Goal: Task Accomplishment & Management: Manage account settings

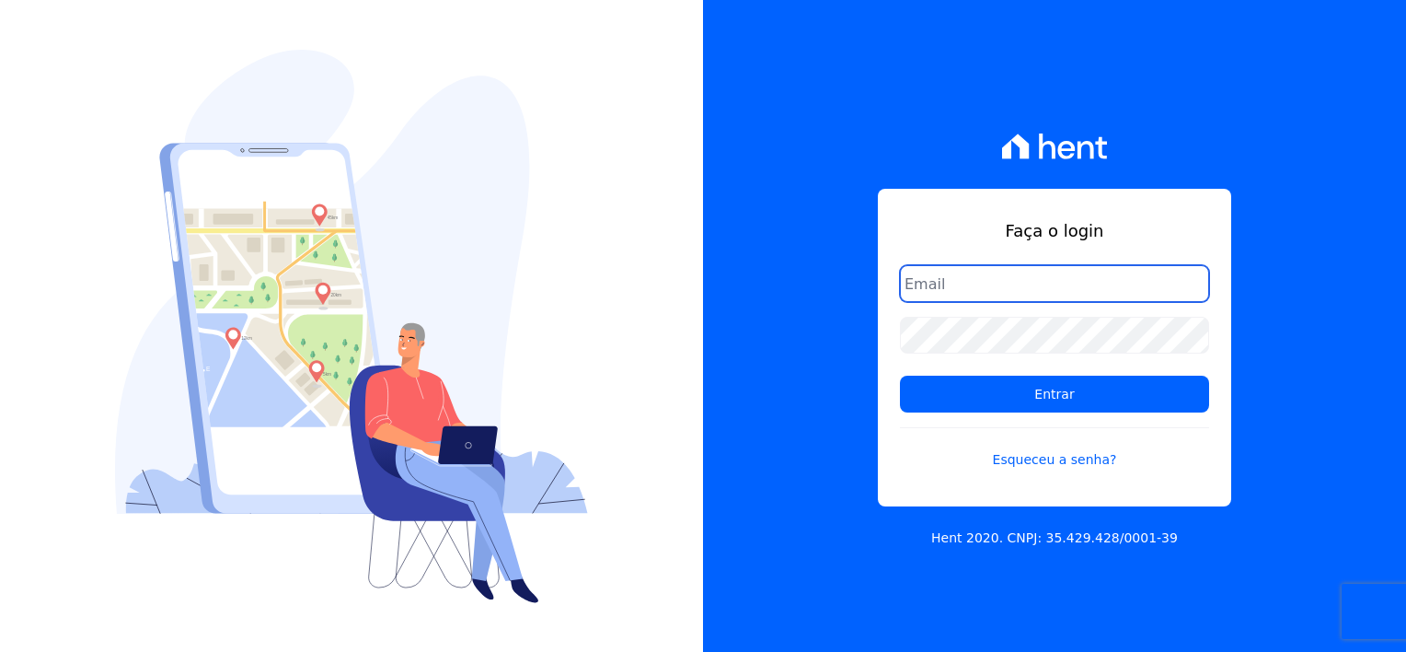
click at [957, 291] on input "email" at bounding box center [1054, 283] width 309 height 37
type input "thayna@graalengenharia.com.br"
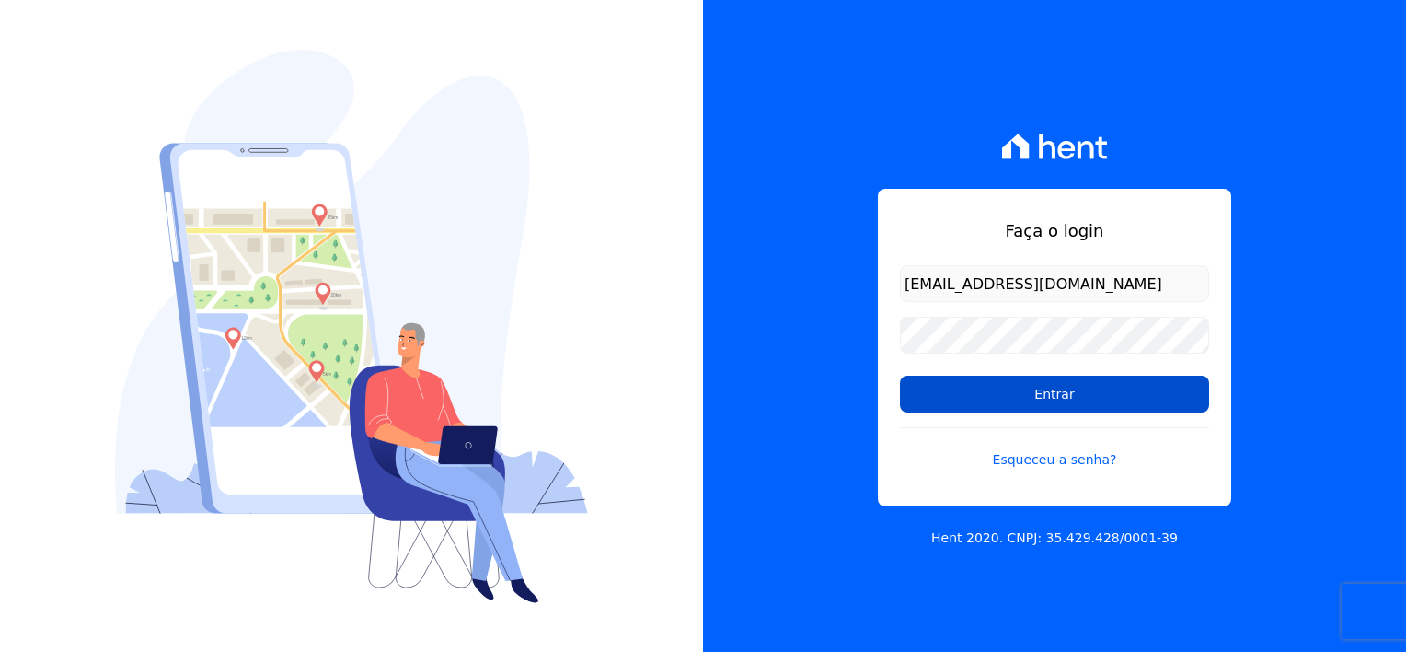
click at [1038, 390] on input "Entrar" at bounding box center [1054, 394] width 309 height 37
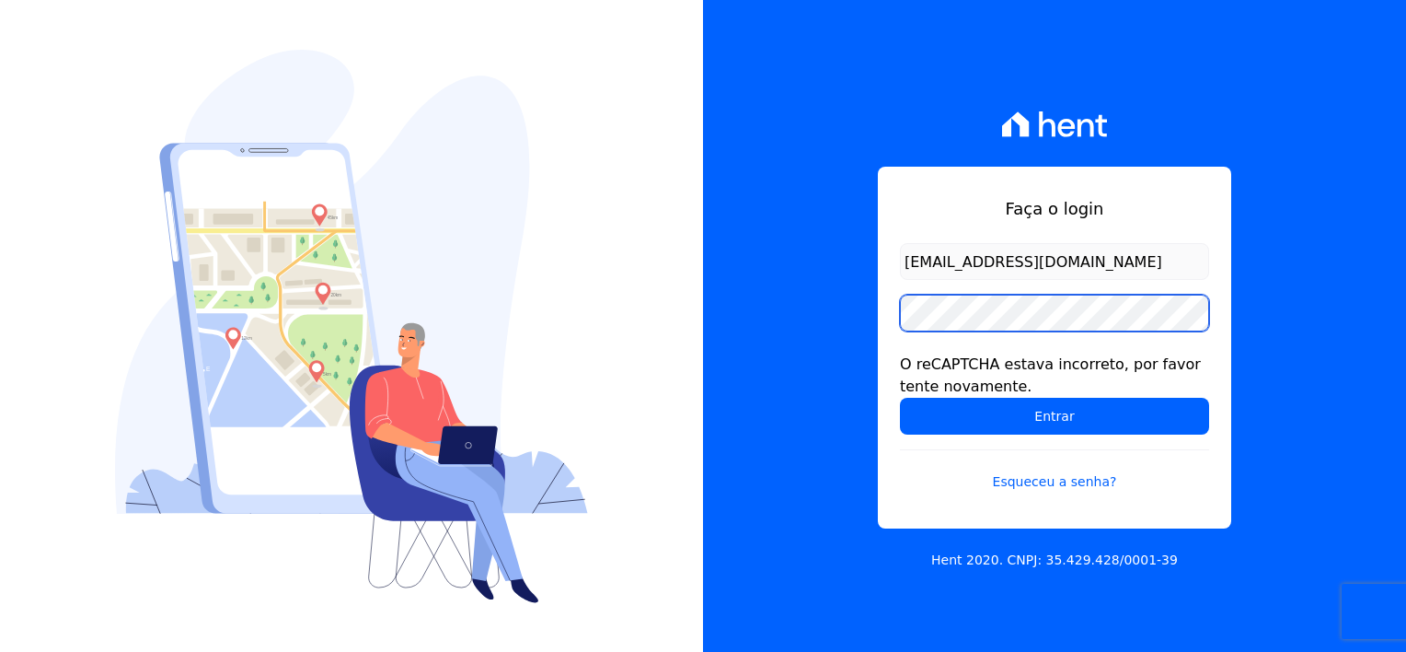
click at [900, 398] on input "Entrar" at bounding box center [1054, 416] width 309 height 37
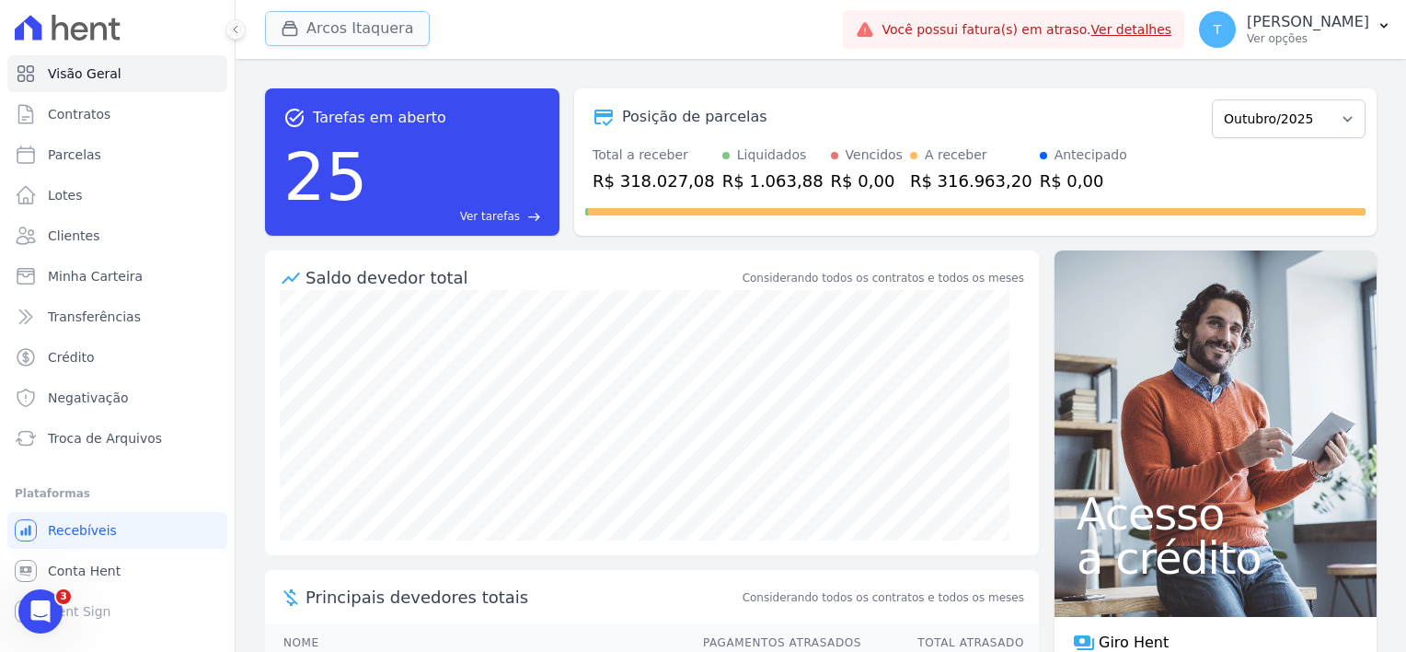
click at [327, 24] on button "Arcos Itaquera" at bounding box center [347, 28] width 165 height 35
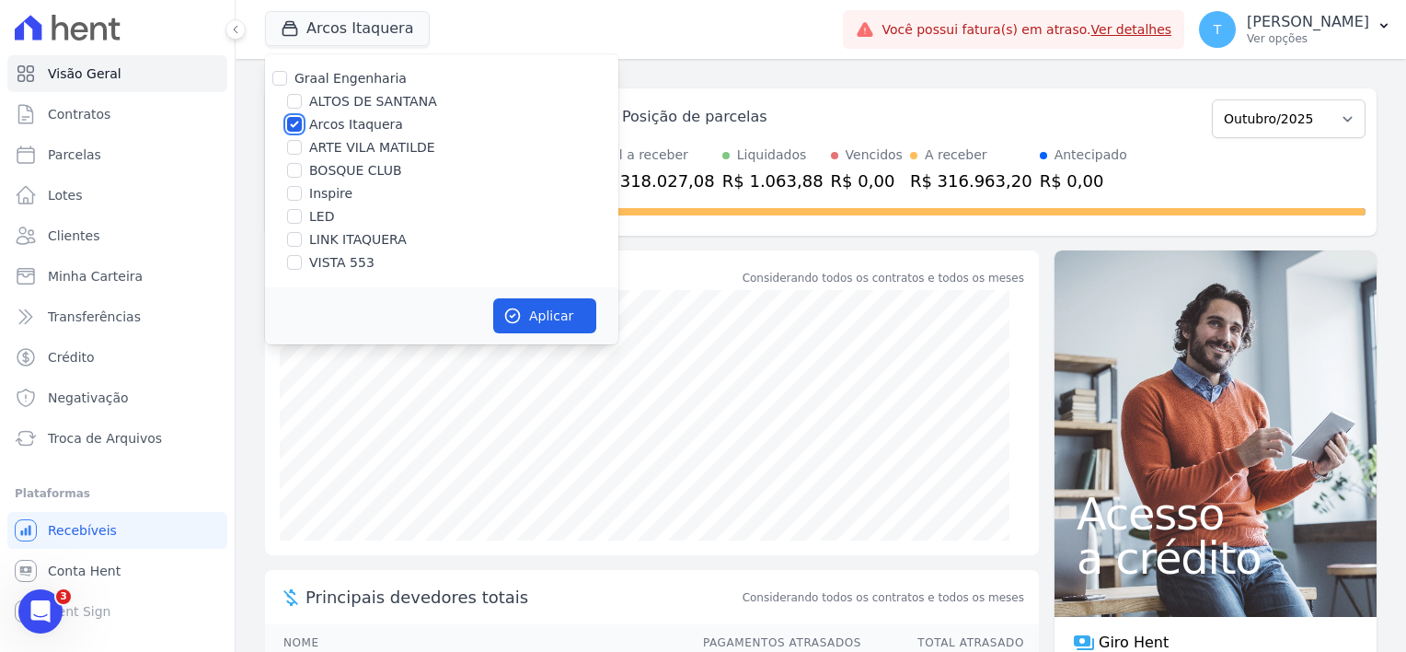
click at [297, 125] on input "Arcos Itaquera" at bounding box center [294, 124] width 15 height 15
checkbox input "false"
click at [297, 102] on input "ALTOS DE SANTANA" at bounding box center [294, 101] width 15 height 15
checkbox input "true"
click at [534, 313] on button "Aplicar" at bounding box center [544, 315] width 103 height 35
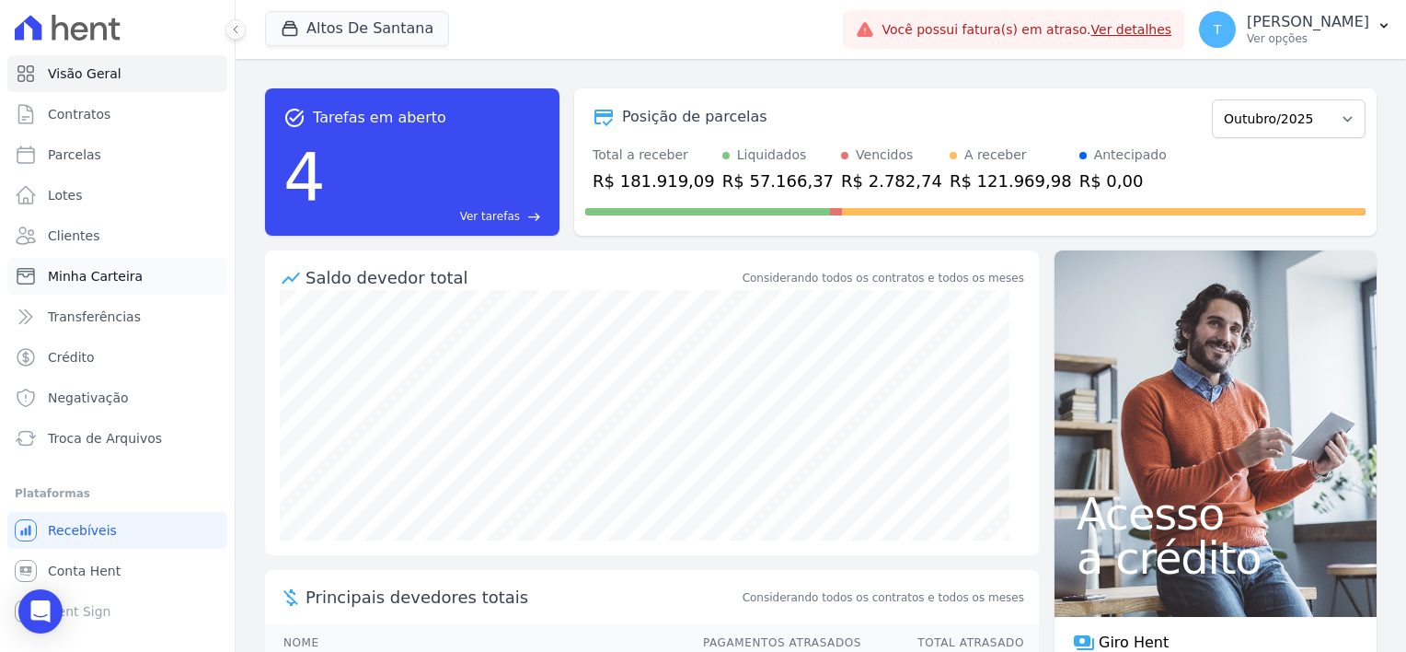
click at [110, 276] on span "Minha Carteira" at bounding box center [95, 276] width 95 height 18
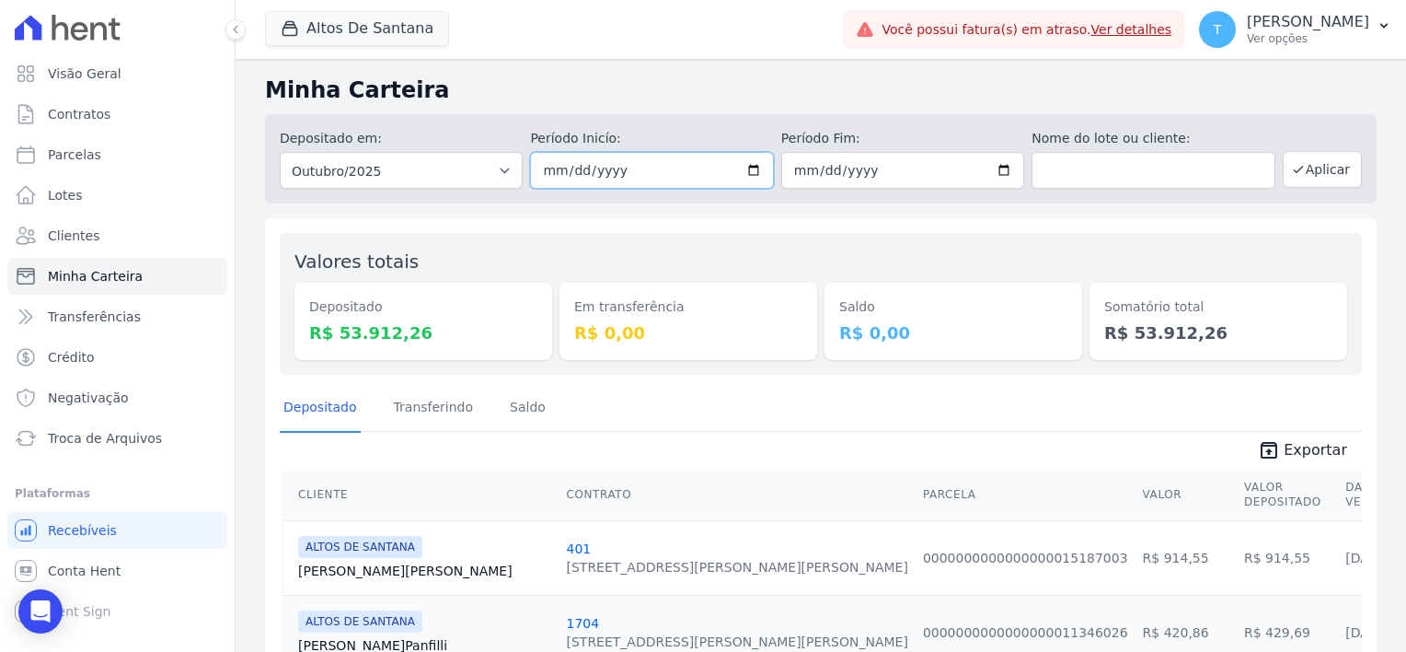
click at [747, 173] on input "2025-10-01" at bounding box center [651, 170] width 243 height 37
type input "2025-10-10"
click at [993, 173] on input "2025-10-31" at bounding box center [902, 170] width 243 height 37
type input "2025-10-13"
click at [1301, 173] on button "Aplicar" at bounding box center [1322, 169] width 79 height 37
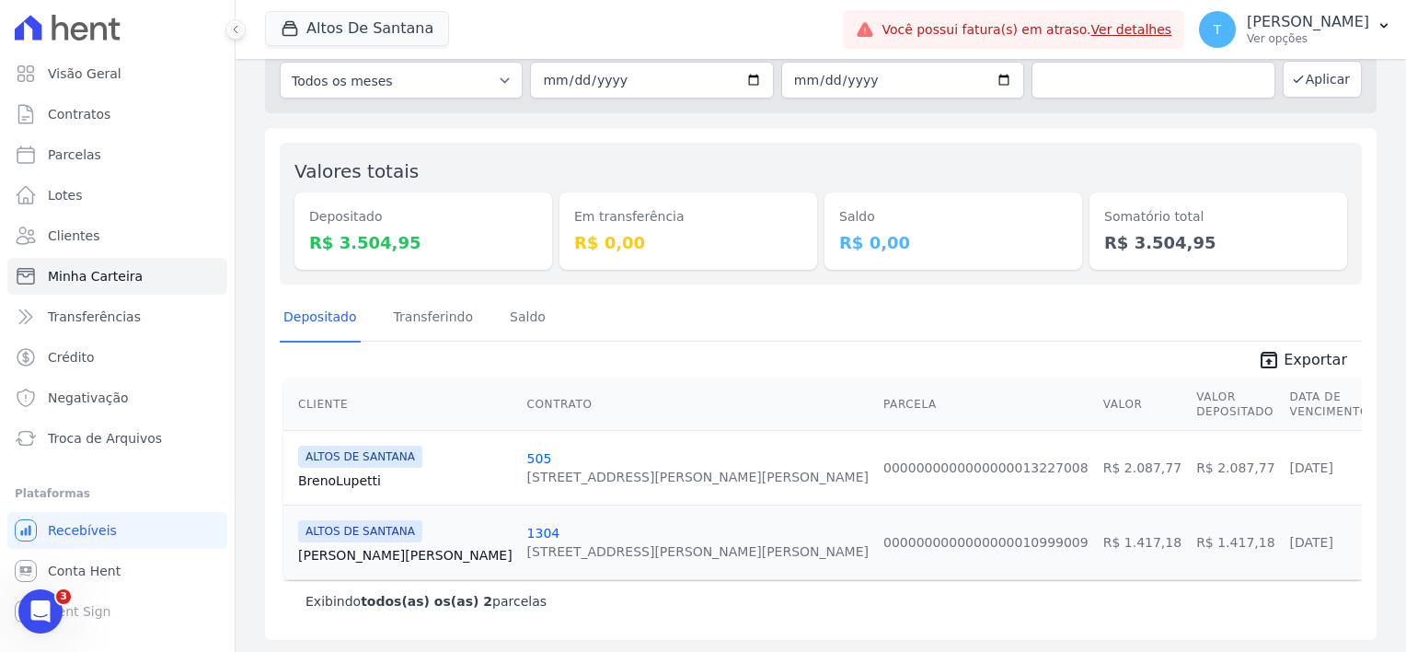
scroll to position [91, 0]
click at [349, 482] on link "[PERSON_NAME]" at bounding box center [405, 479] width 214 height 18
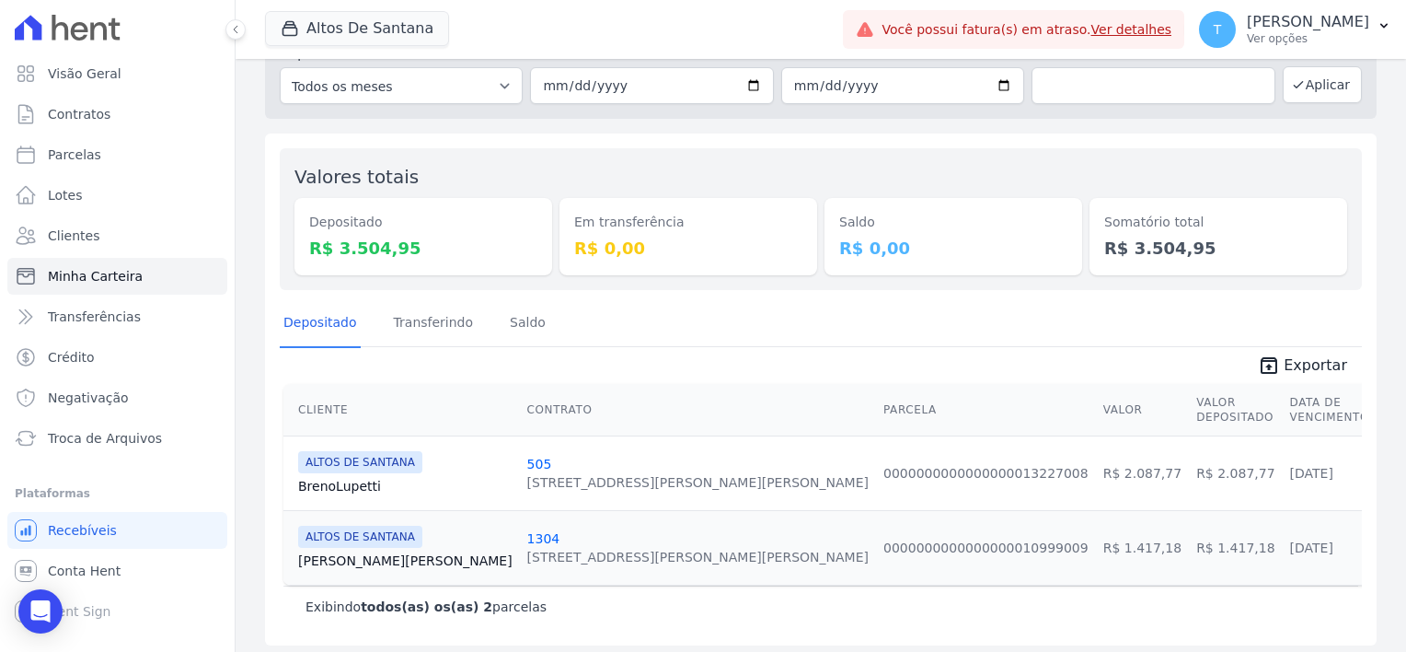
scroll to position [91, 0]
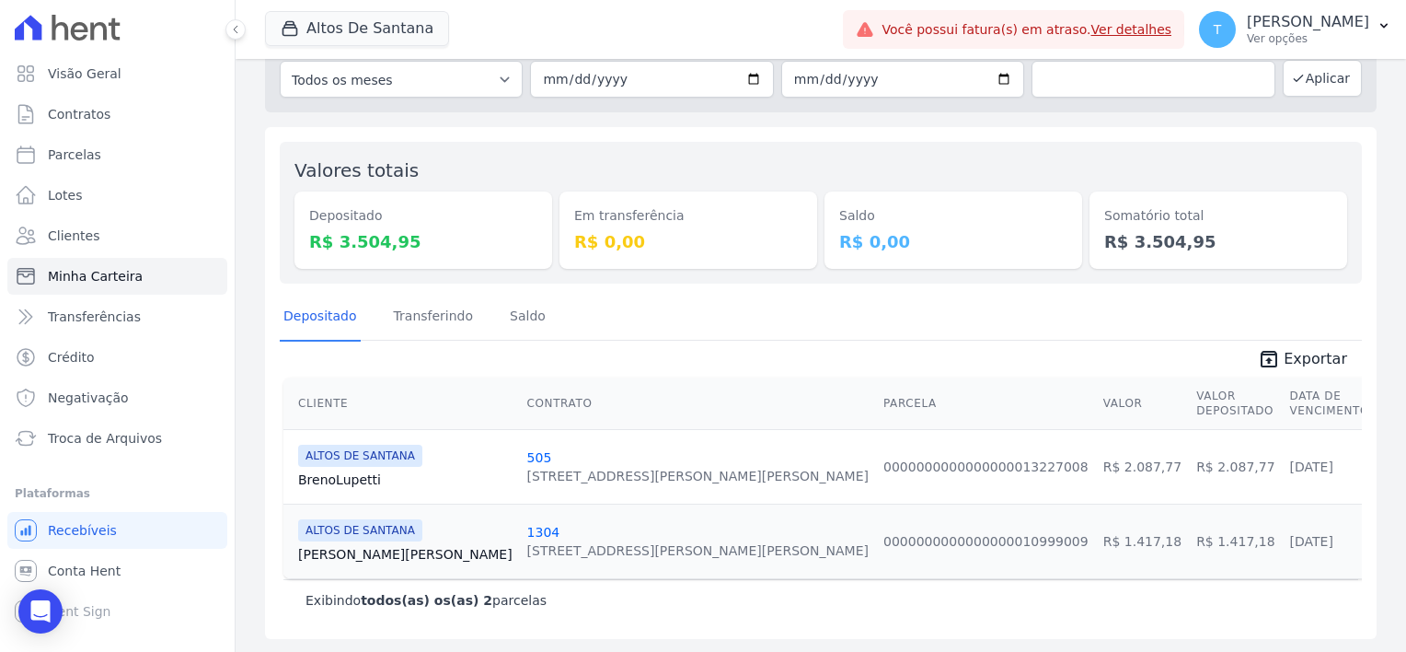
click at [1284, 357] on span "Exportar" at bounding box center [1316, 359] width 64 height 22
click at [364, 476] on link "Breno Lupetti" at bounding box center [405, 479] width 214 height 18
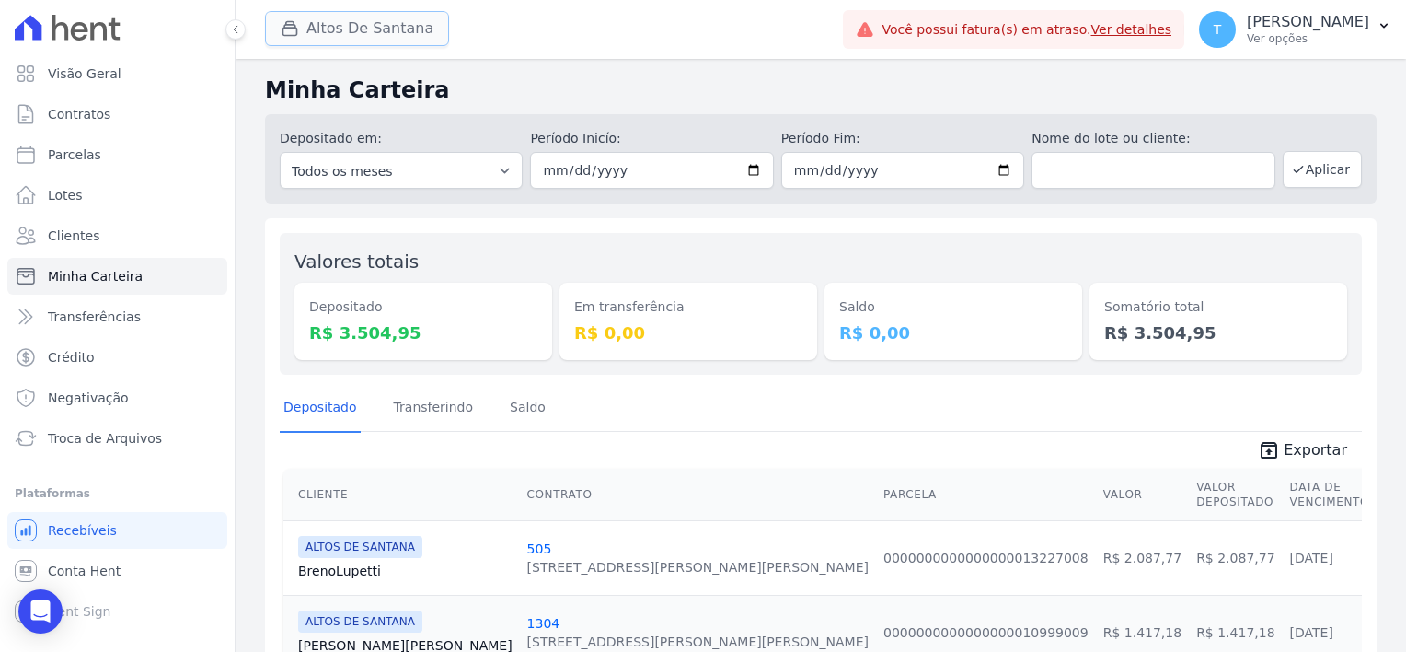
click at [374, 40] on button "Altos De Santana" at bounding box center [357, 28] width 184 height 35
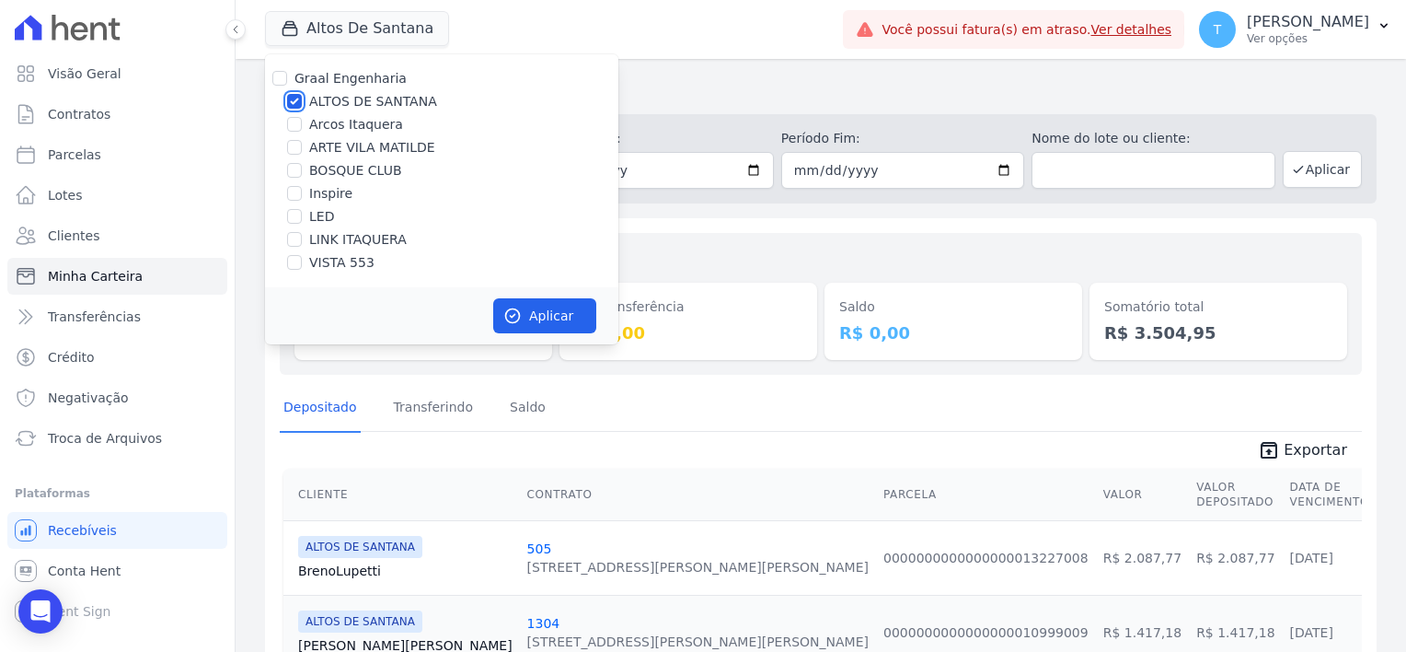
click at [295, 104] on input "ALTOS DE SANTANA" at bounding box center [294, 101] width 15 height 15
checkbox input "false"
click at [292, 151] on input "ARTE VILA MATILDE" at bounding box center [294, 147] width 15 height 15
checkbox input "true"
click at [534, 324] on button "Aplicar" at bounding box center [544, 315] width 103 height 35
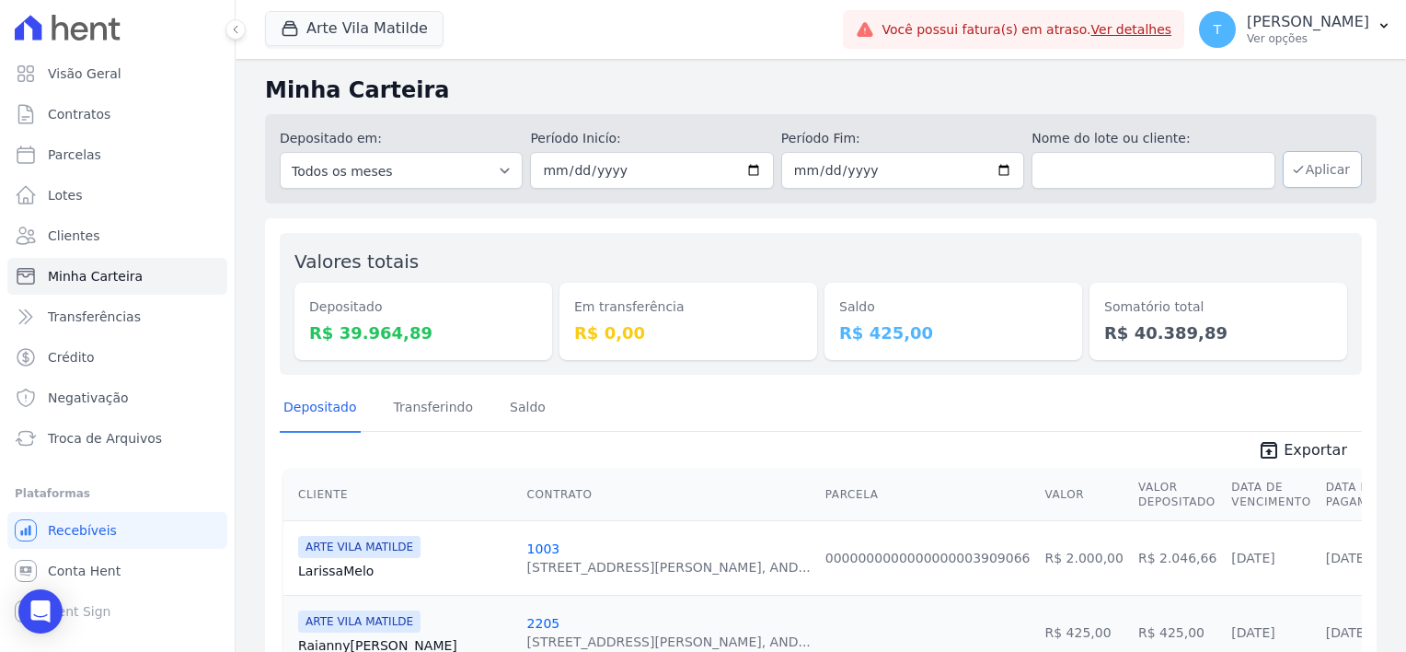
click at [1313, 173] on button "Aplicar" at bounding box center [1322, 169] width 79 height 37
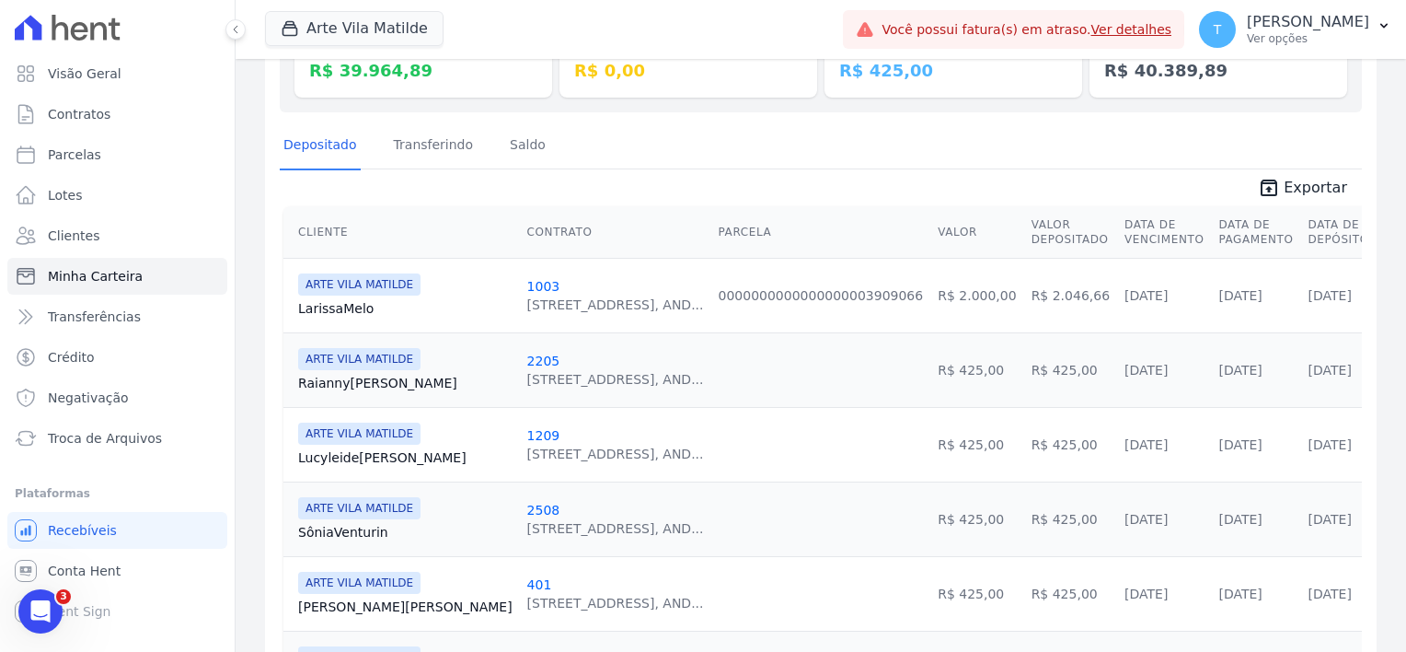
scroll to position [260, 0]
click at [1302, 186] on span "Exportar" at bounding box center [1316, 190] width 64 height 22
click at [344, 306] on link "Larissa Melo" at bounding box center [405, 310] width 214 height 18
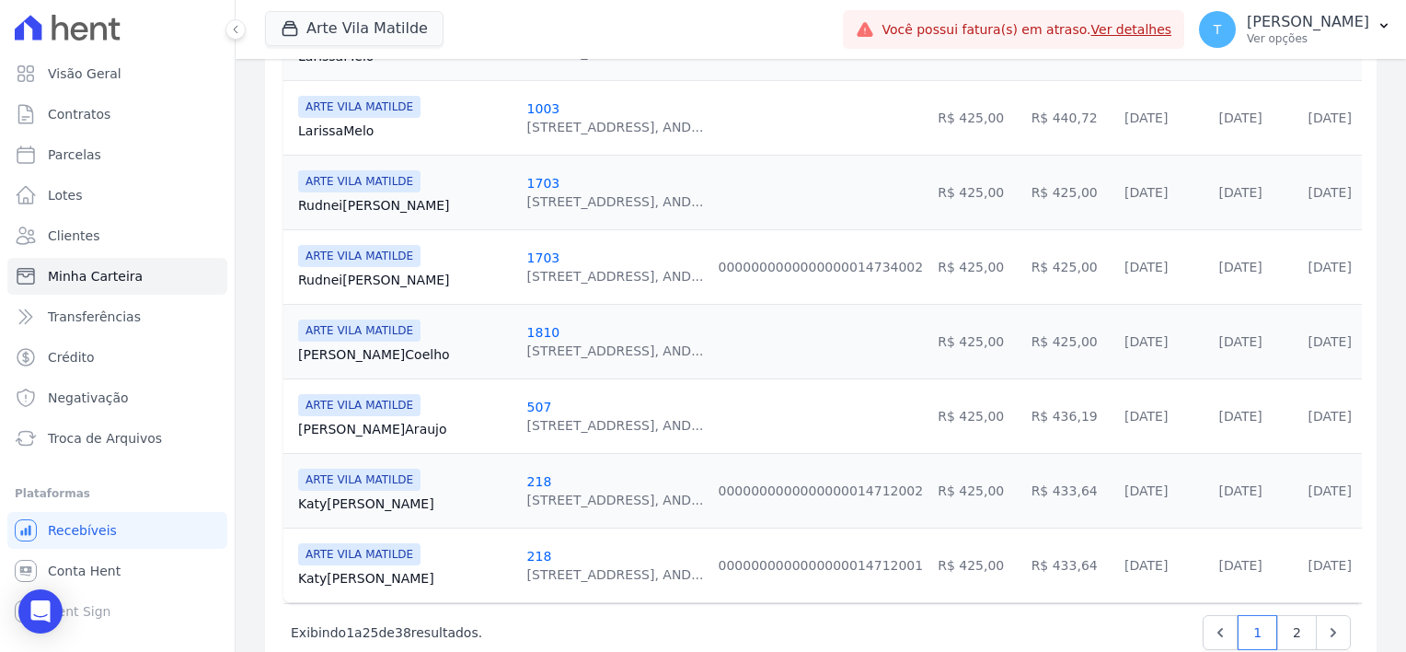
scroll to position [1825, 0]
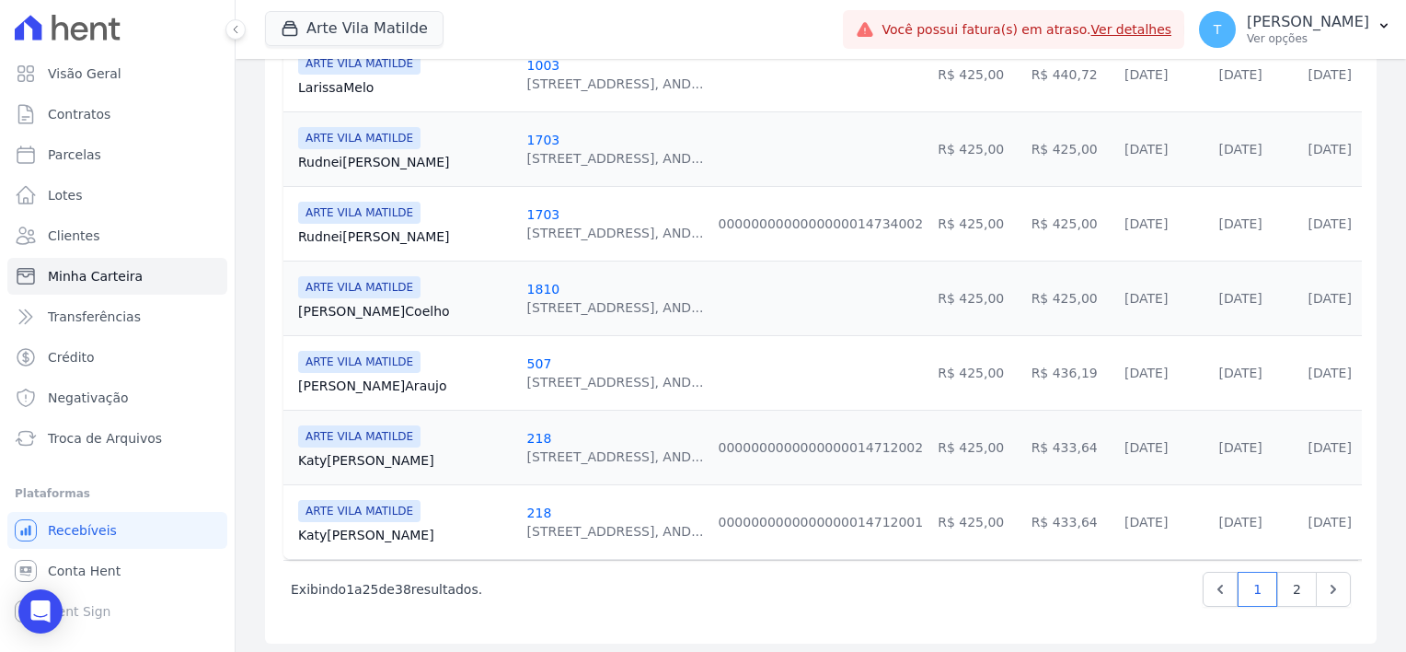
click at [353, 379] on link "Leandro Araujo" at bounding box center [405, 385] width 214 height 18
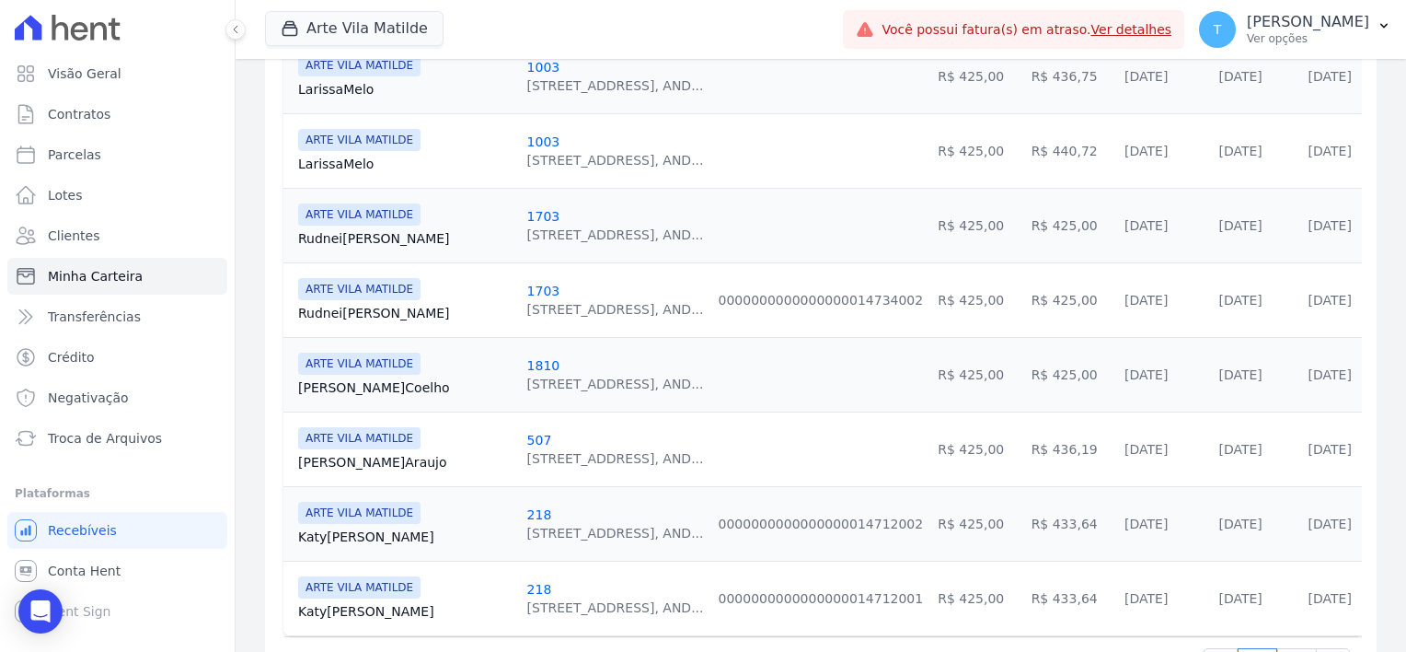
scroll to position [1825, 0]
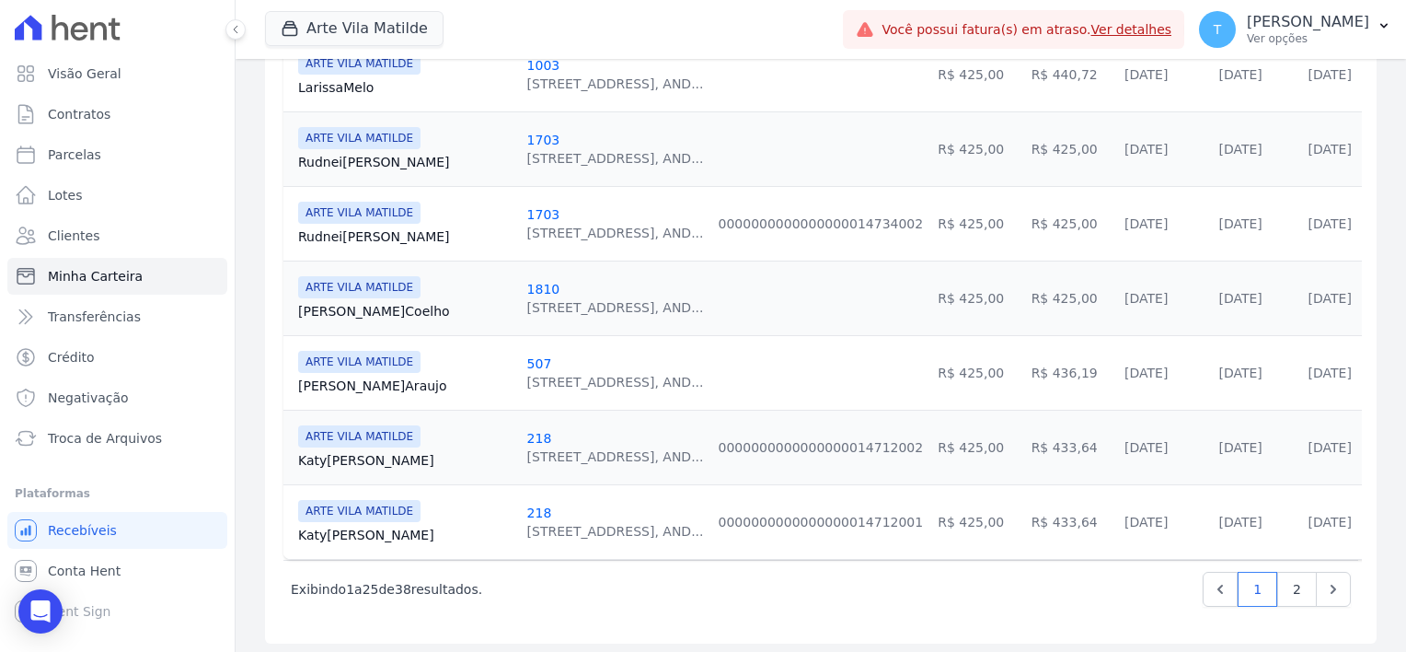
click at [338, 460] on link "Katy Roque" at bounding box center [405, 460] width 214 height 18
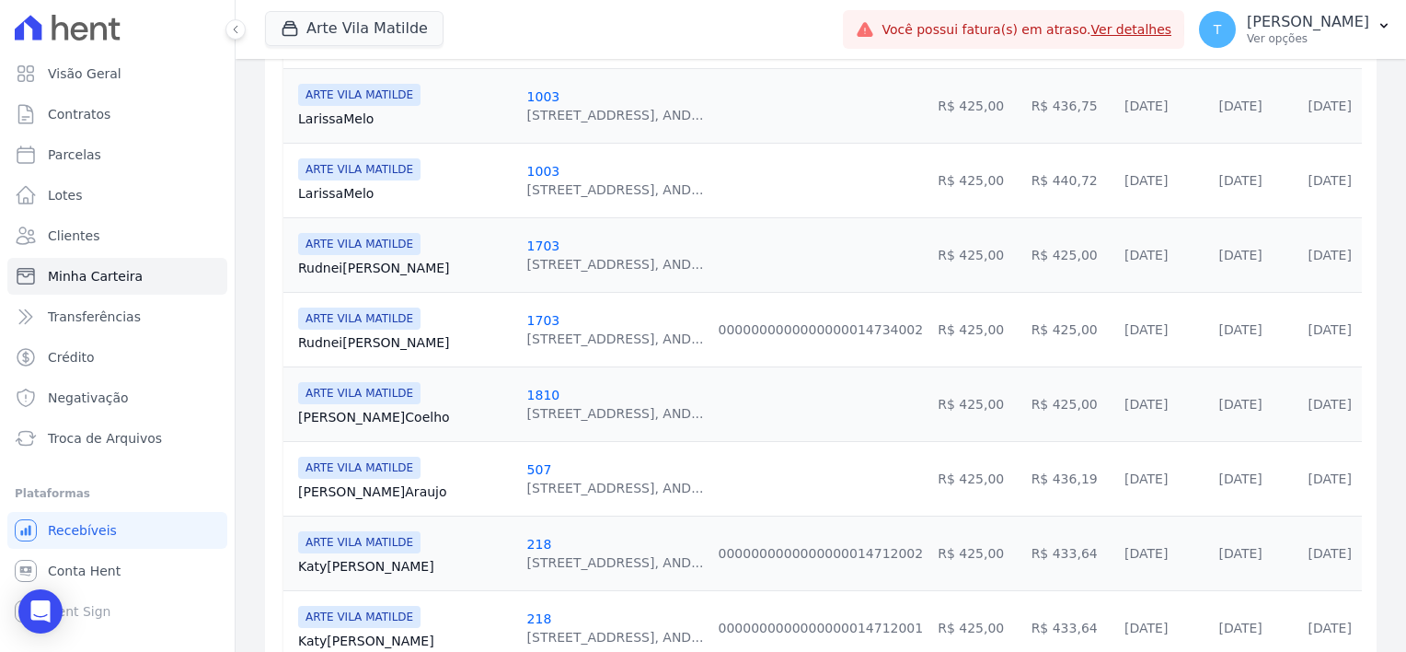
scroll to position [1825, 0]
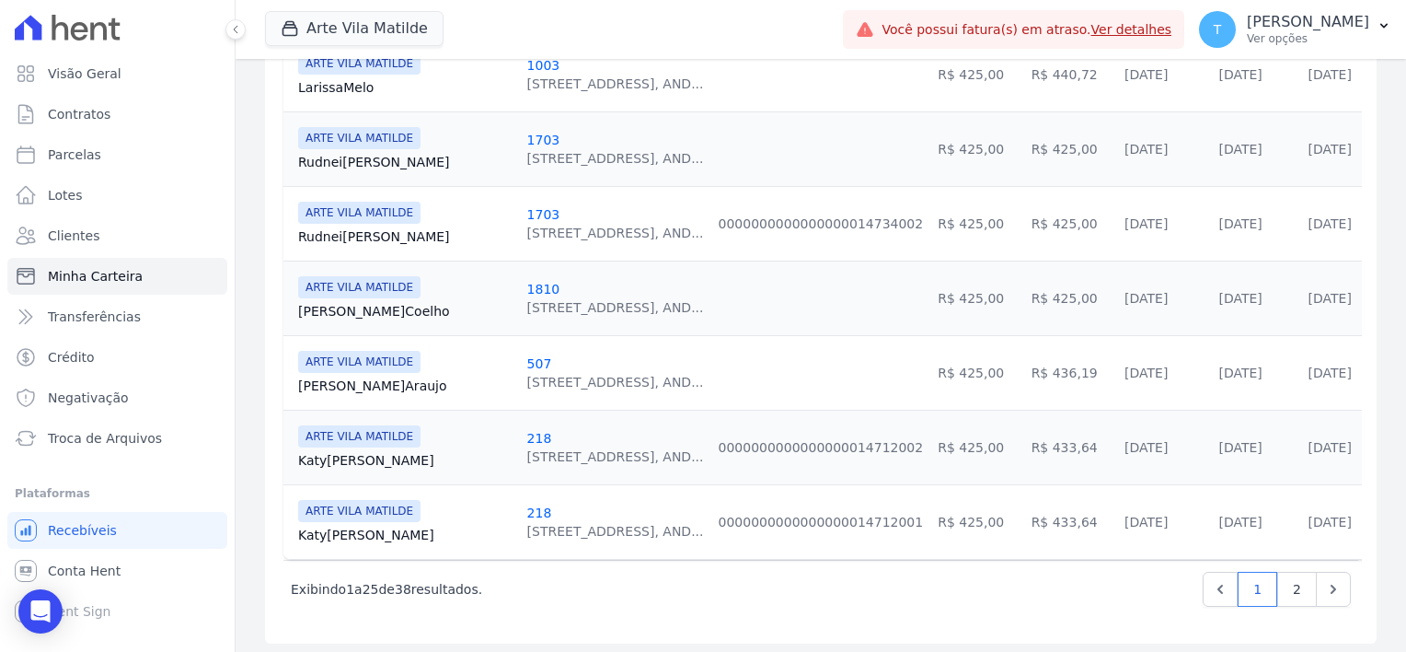
click at [338, 534] on link "Katy Roque" at bounding box center [405, 535] width 214 height 18
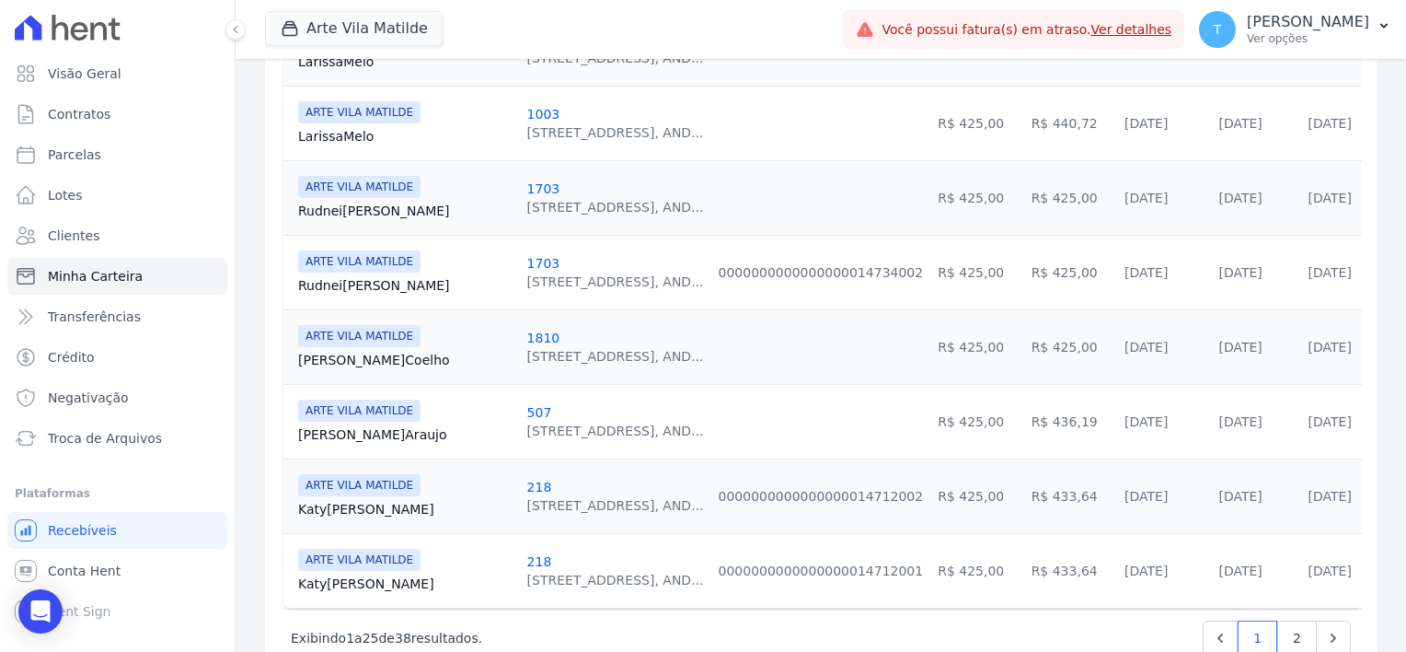
scroll to position [1825, 0]
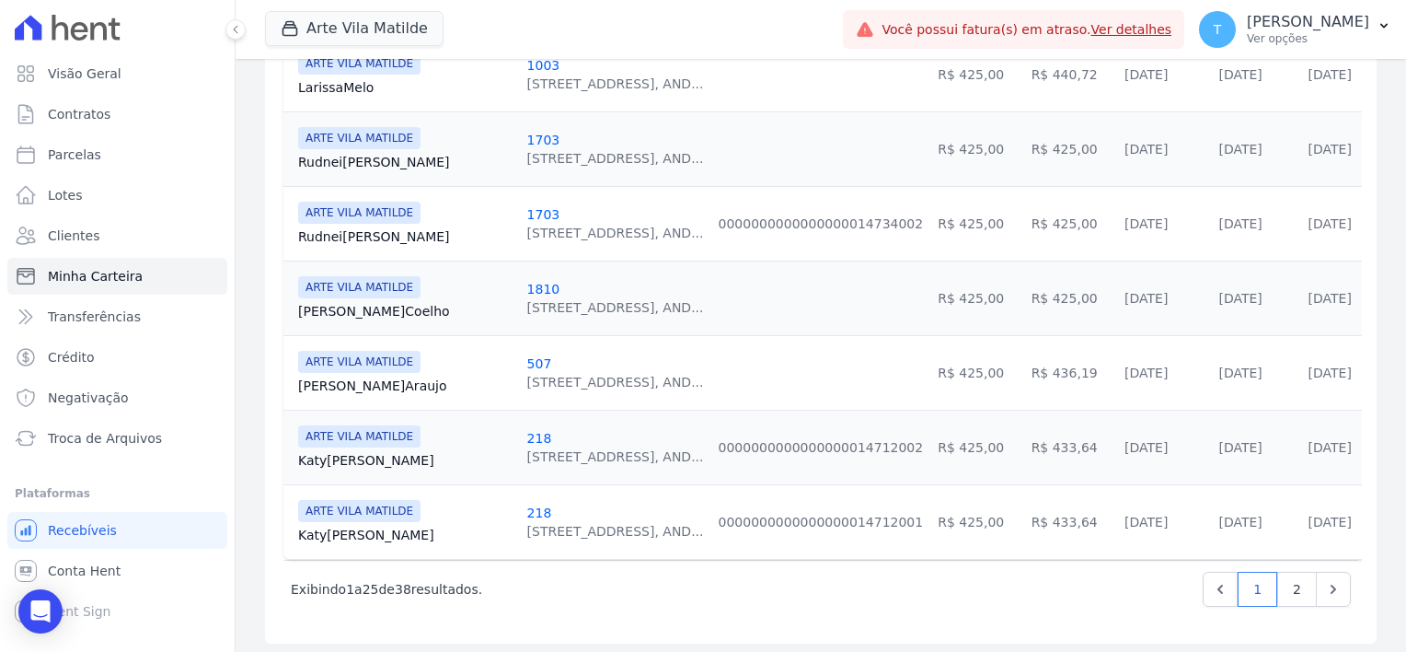
click at [369, 379] on link "Leandro Araujo" at bounding box center [405, 385] width 214 height 18
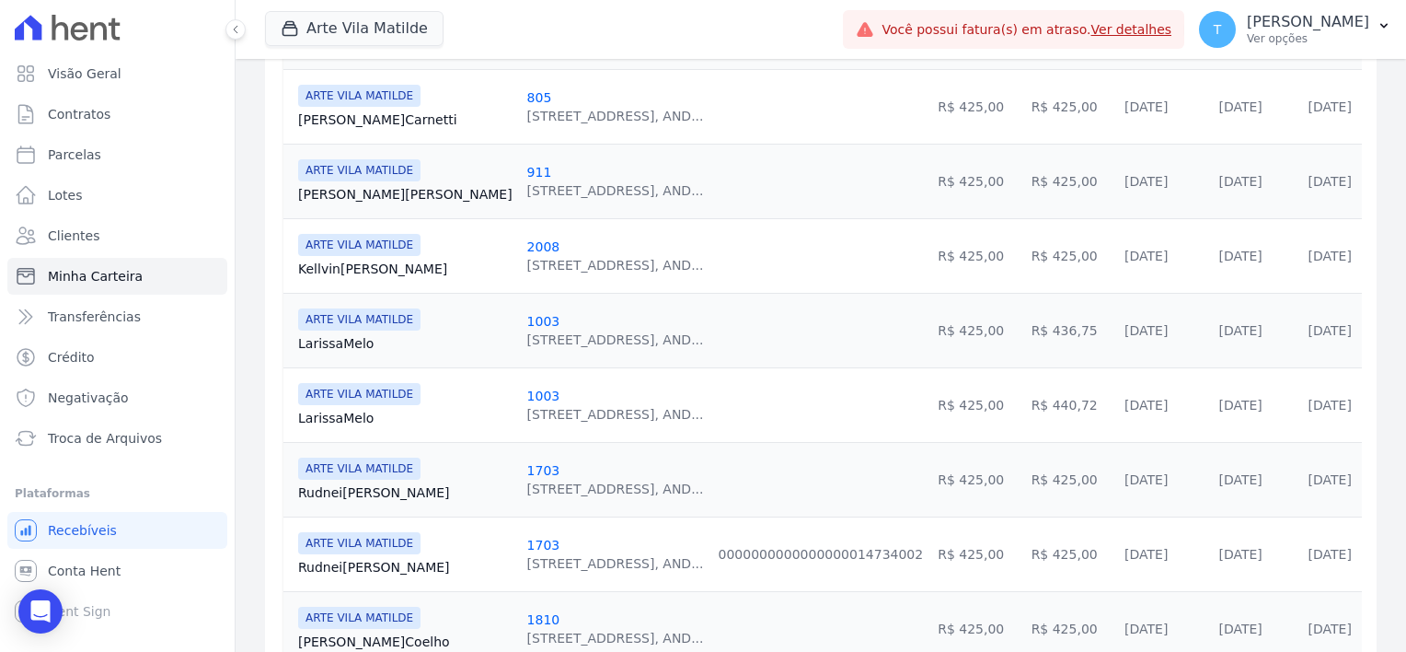
scroll to position [1565, 0]
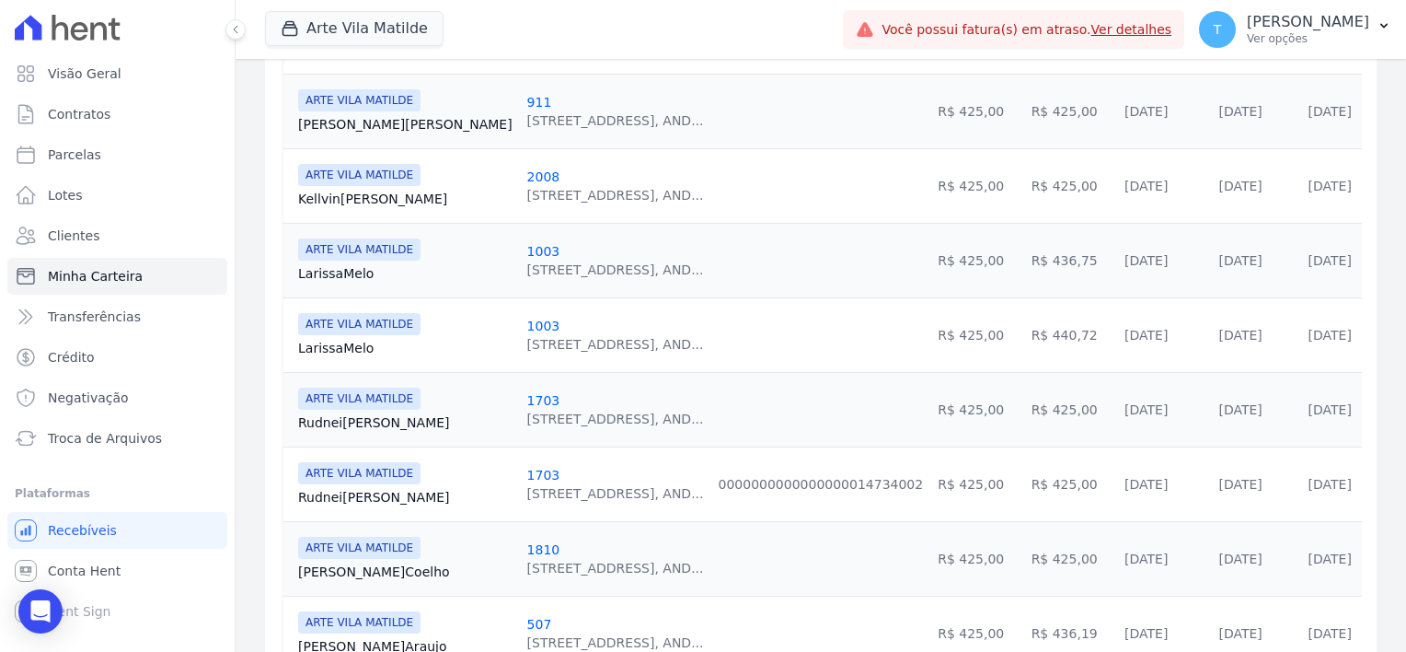
click at [337, 413] on link "Rudnei Oliveira" at bounding box center [405, 422] width 214 height 18
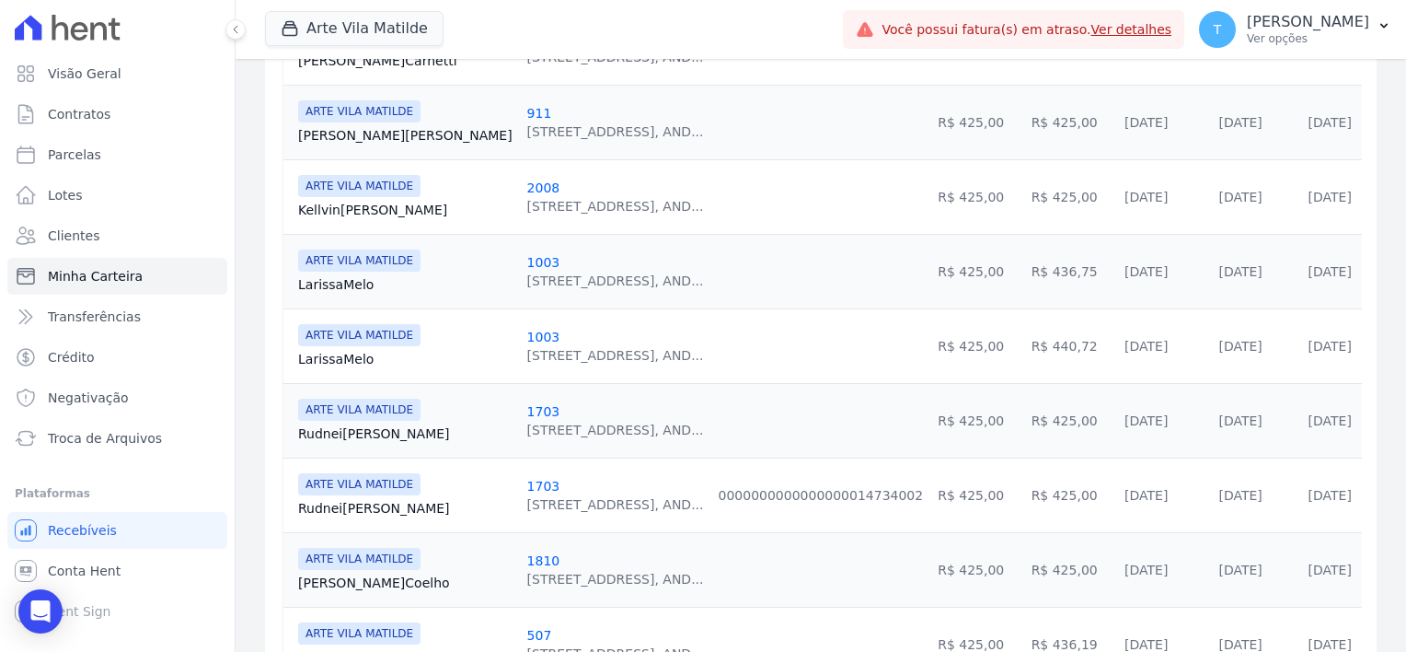
scroll to position [1565, 0]
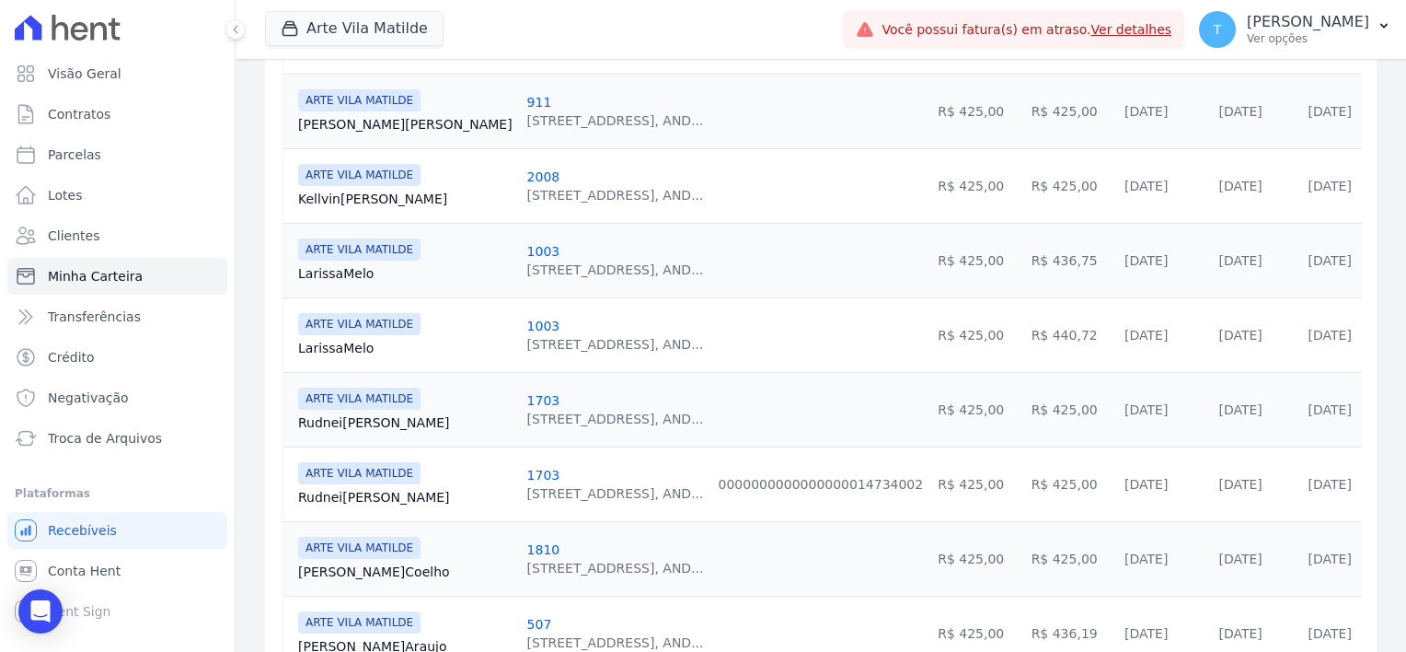
click at [361, 489] on link "Rudnei Oliveira" at bounding box center [405, 497] width 214 height 18
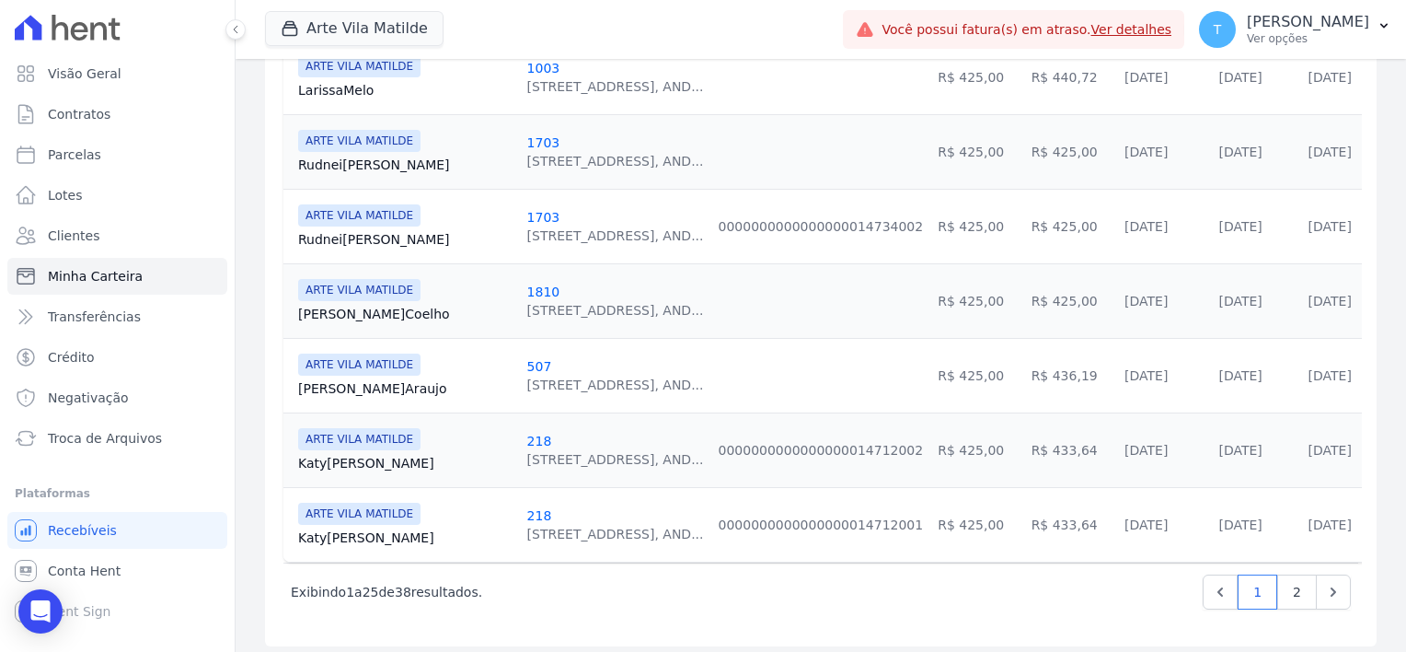
scroll to position [1825, 0]
click at [1282, 587] on link "2" at bounding box center [1298, 589] width 40 height 35
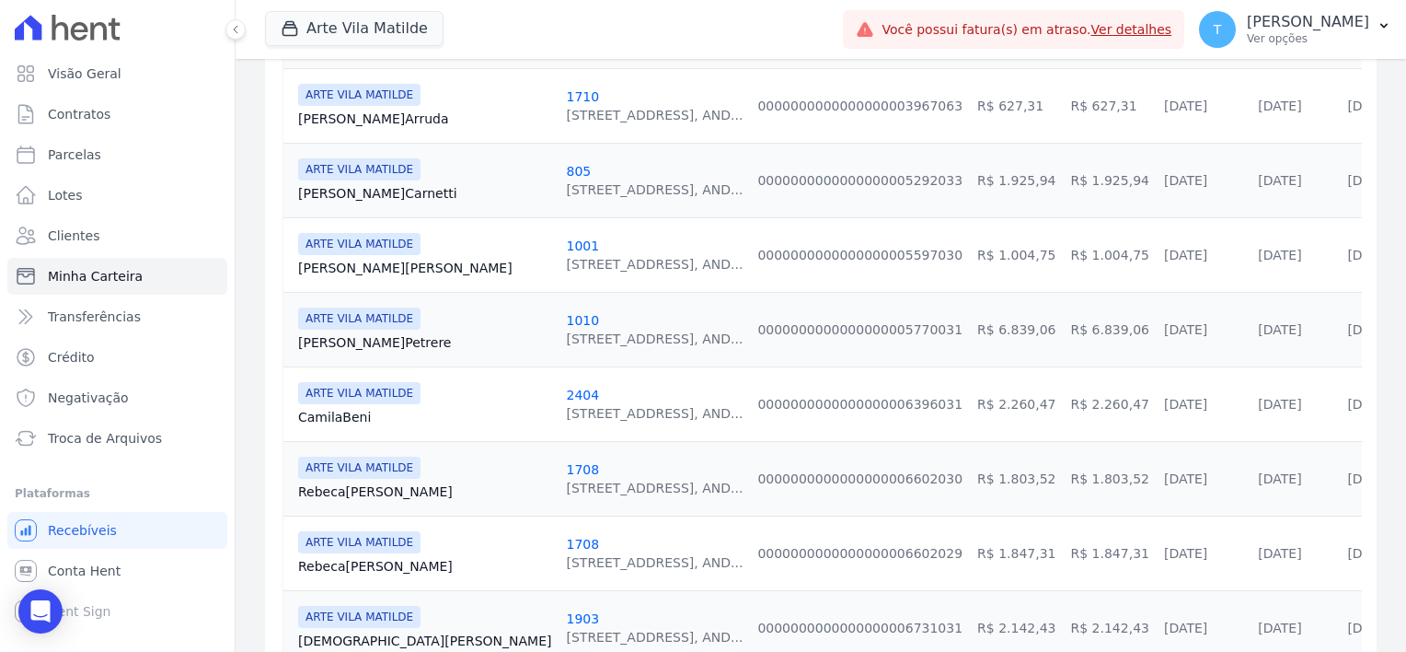
scroll to position [460, 0]
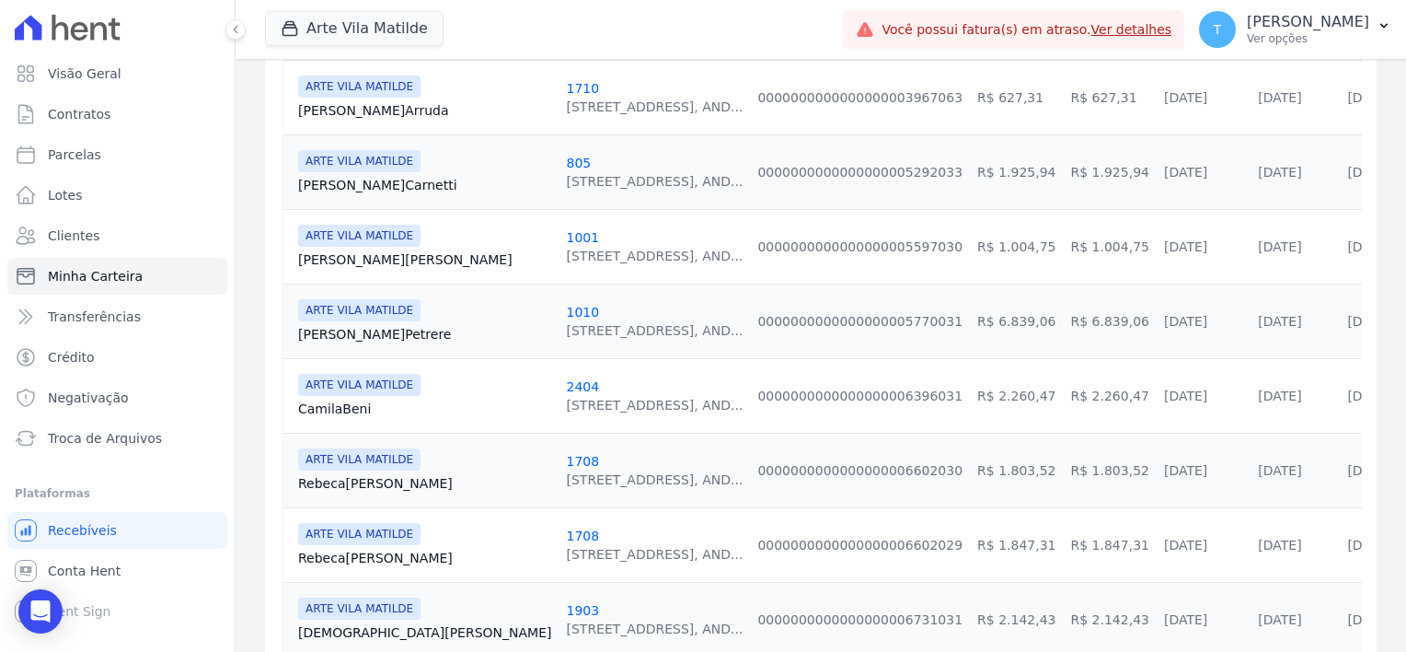
click at [351, 404] on link "Camila Beni" at bounding box center [424, 408] width 253 height 18
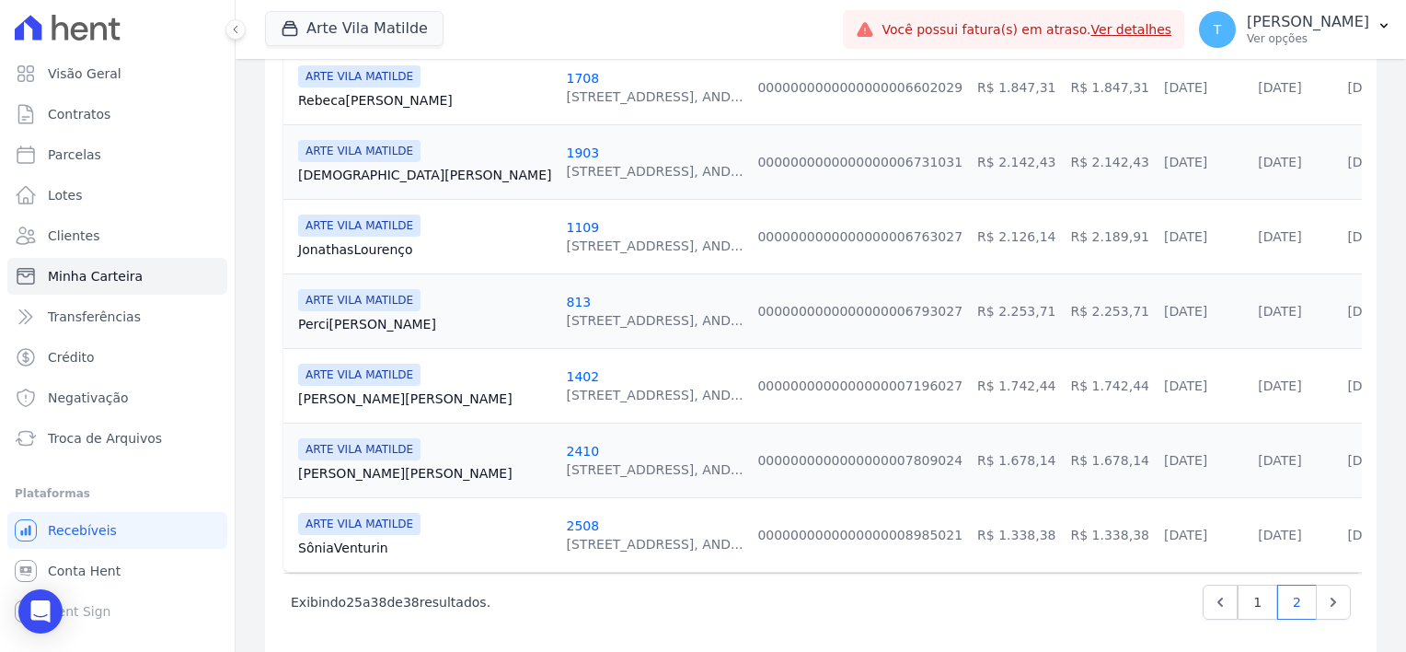
scroll to position [920, 0]
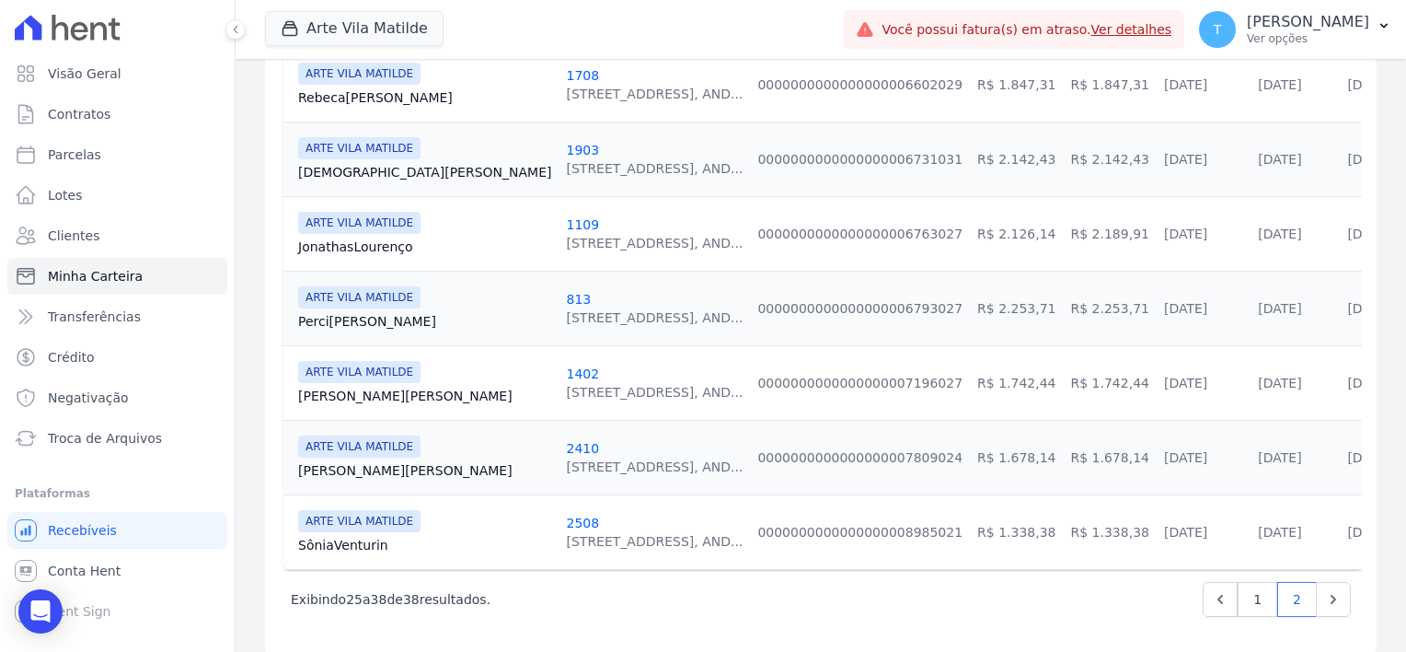
click at [360, 243] on link "Jonathas Lourenço" at bounding box center [424, 246] width 253 height 18
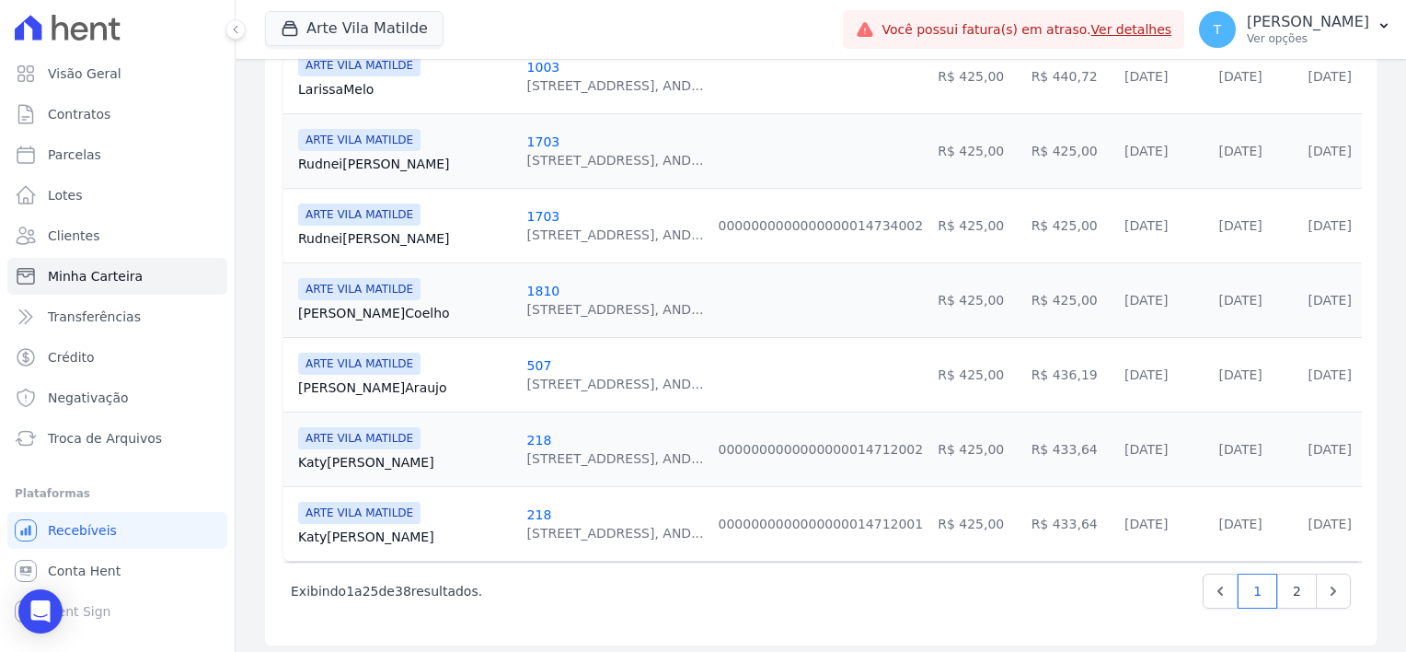
scroll to position [1825, 0]
click at [1282, 589] on link "2" at bounding box center [1298, 589] width 40 height 35
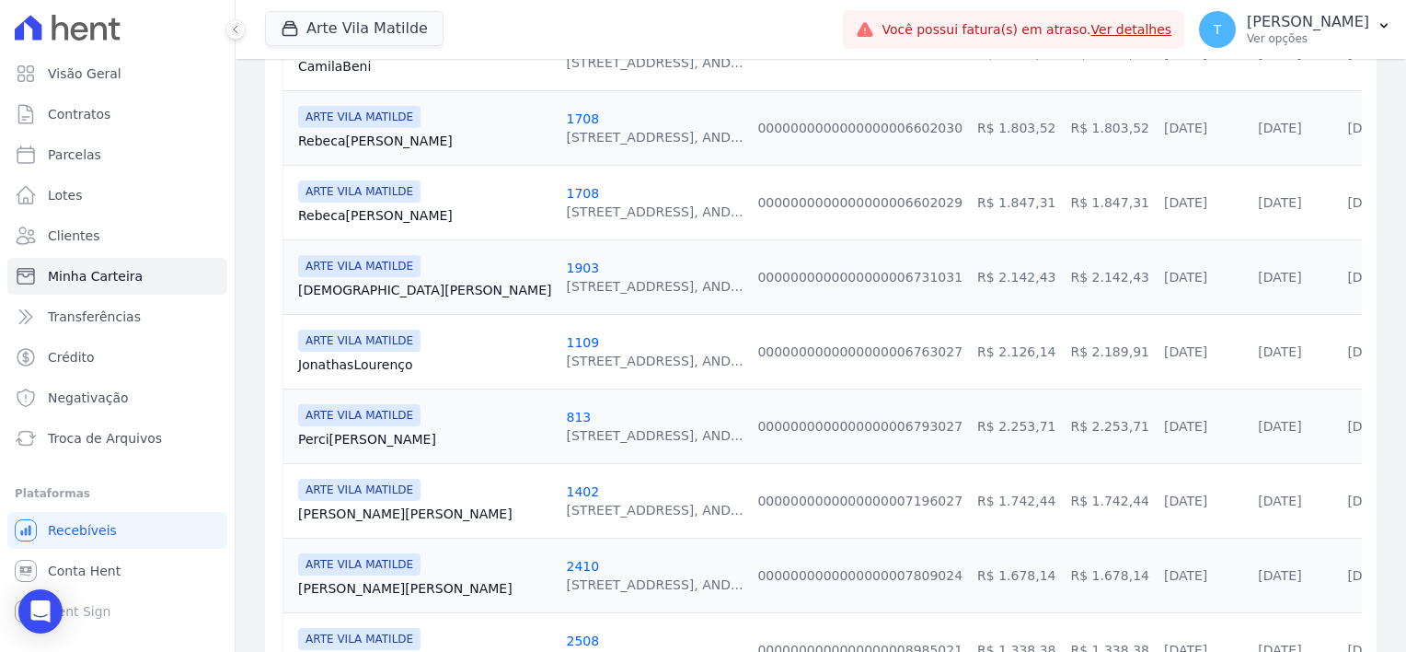
scroll to position [828, 0]
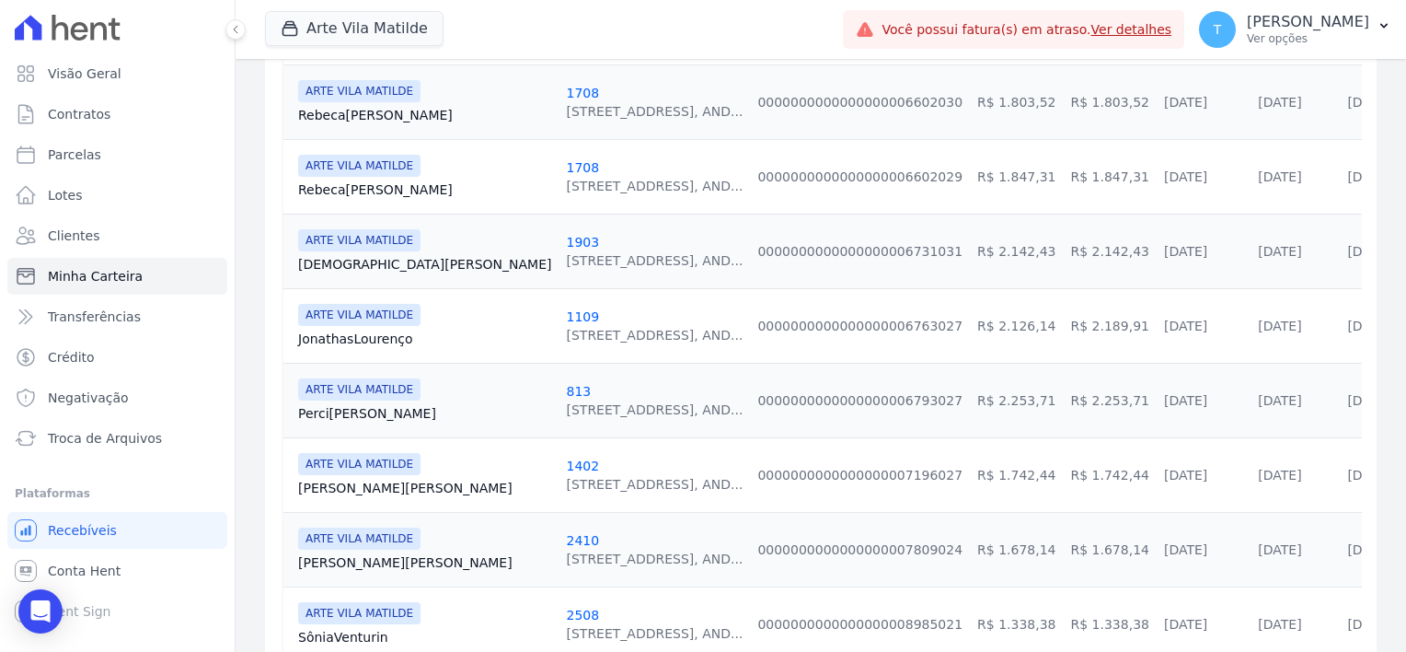
click at [313, 409] on link "Perci Silva" at bounding box center [424, 413] width 253 height 18
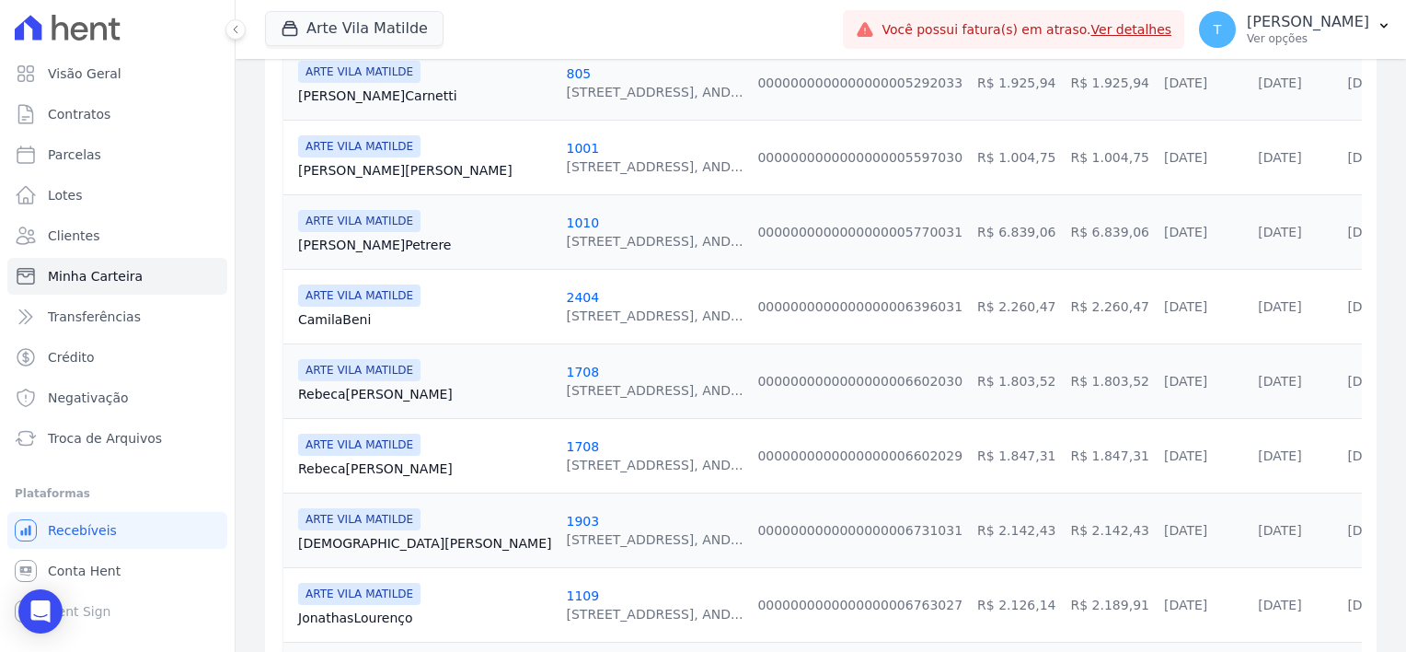
scroll to position [552, 0]
click at [342, 247] on link "Raquel Petrere" at bounding box center [424, 242] width 253 height 18
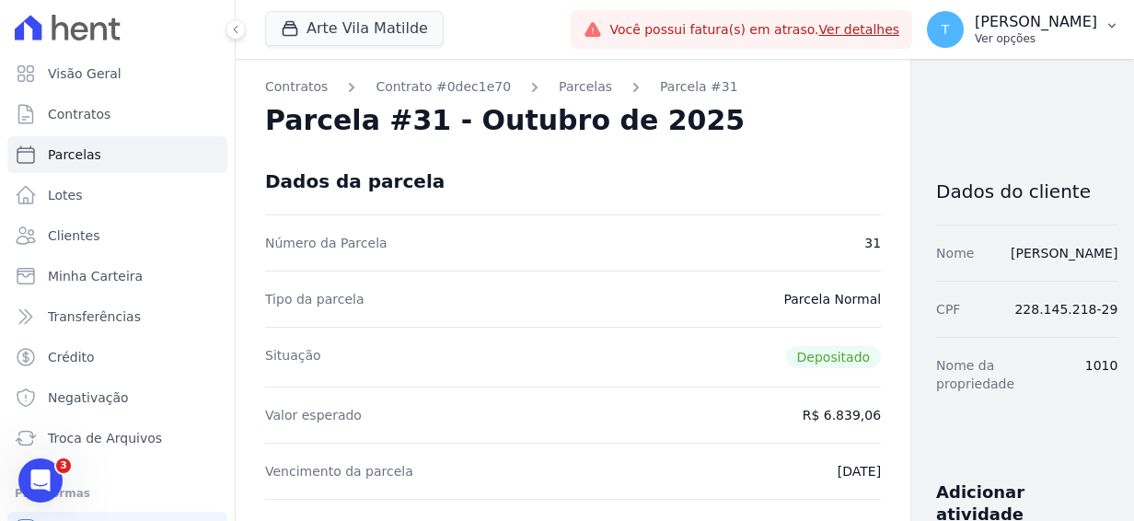
drag, startPoint x: 863, startPoint y: 16, endPoint x: 880, endPoint y: 29, distance: 21.6
click at [912, 36] on button "T [PERSON_NAME] Ver opções" at bounding box center [1023, 30] width 222 height 52
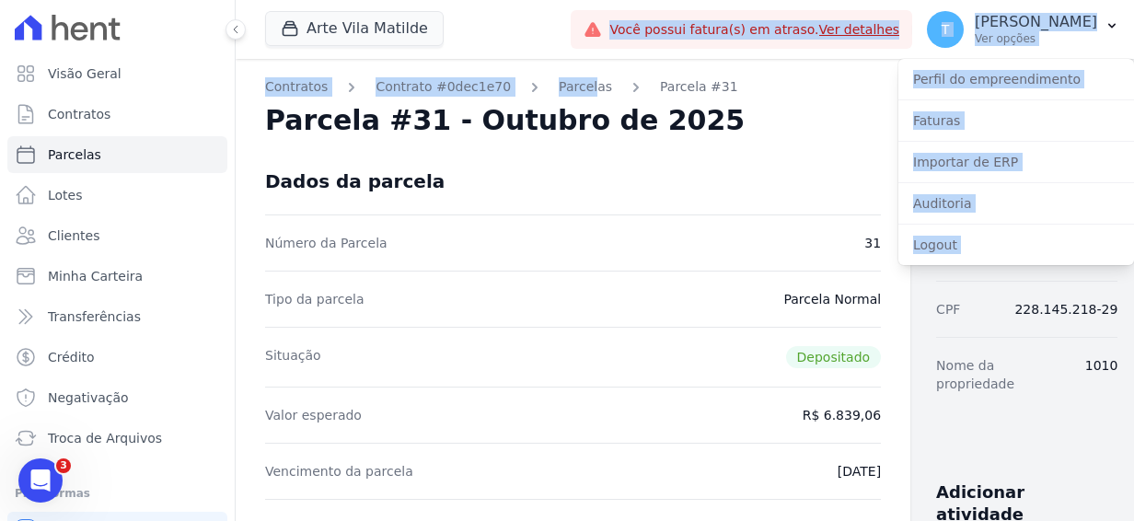
drag, startPoint x: 541, startPoint y: 51, endPoint x: 570, endPoint y: 65, distance: 32.1
click at [570, 65] on div "Arte Vila Matilde Graal Engenharia [GEOGRAPHIC_DATA] Arcos Itaquera ARTE [GEOGR…" at bounding box center [685, 260] width 898 height 521
